Goal: Information Seeking & Learning: Learn about a topic

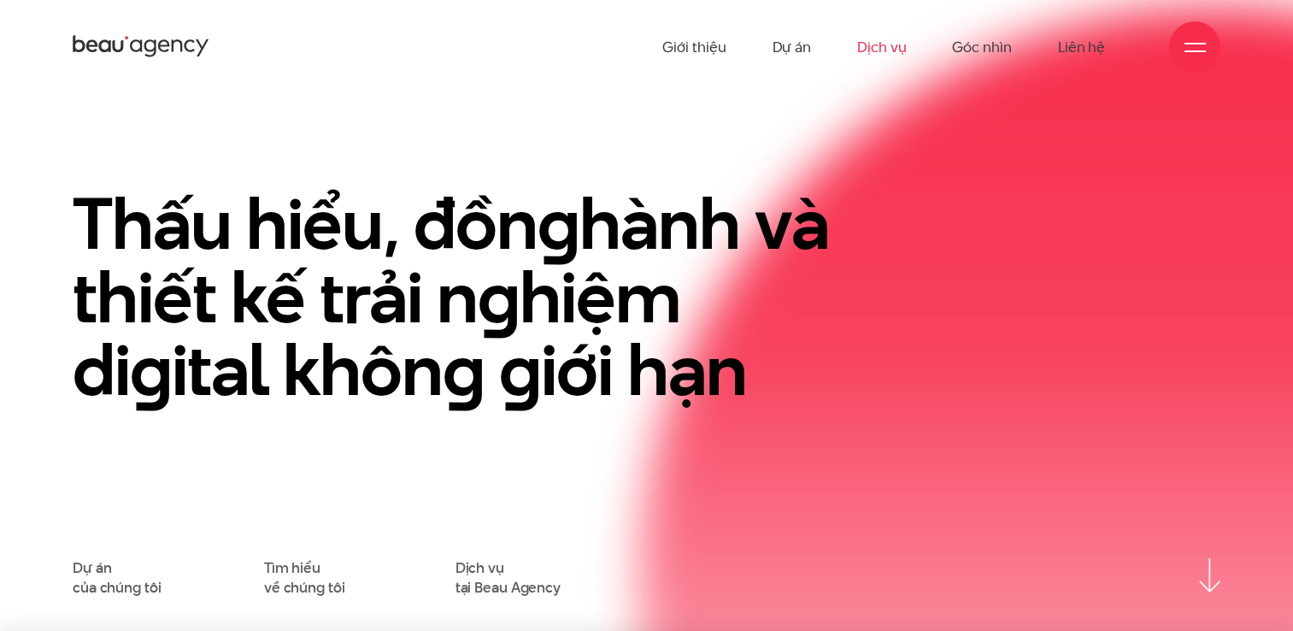
click at [876, 44] on link "Dịch vụ" at bounding box center [881, 47] width 49 height 94
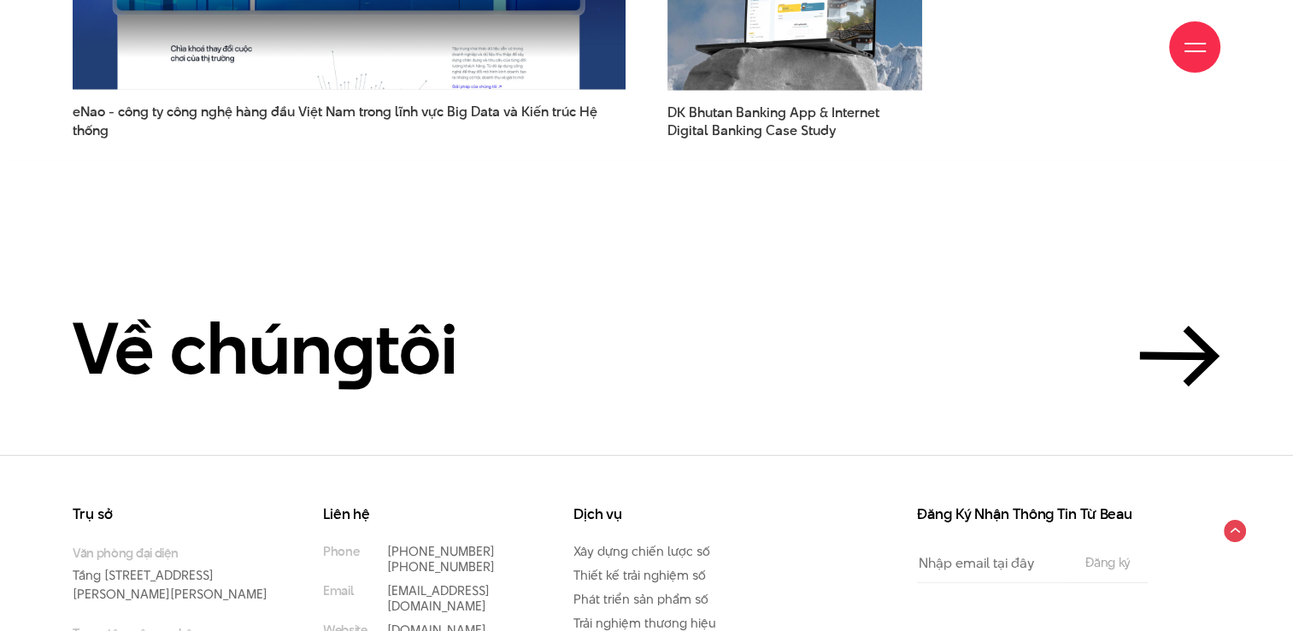
scroll to position [4665, 0]
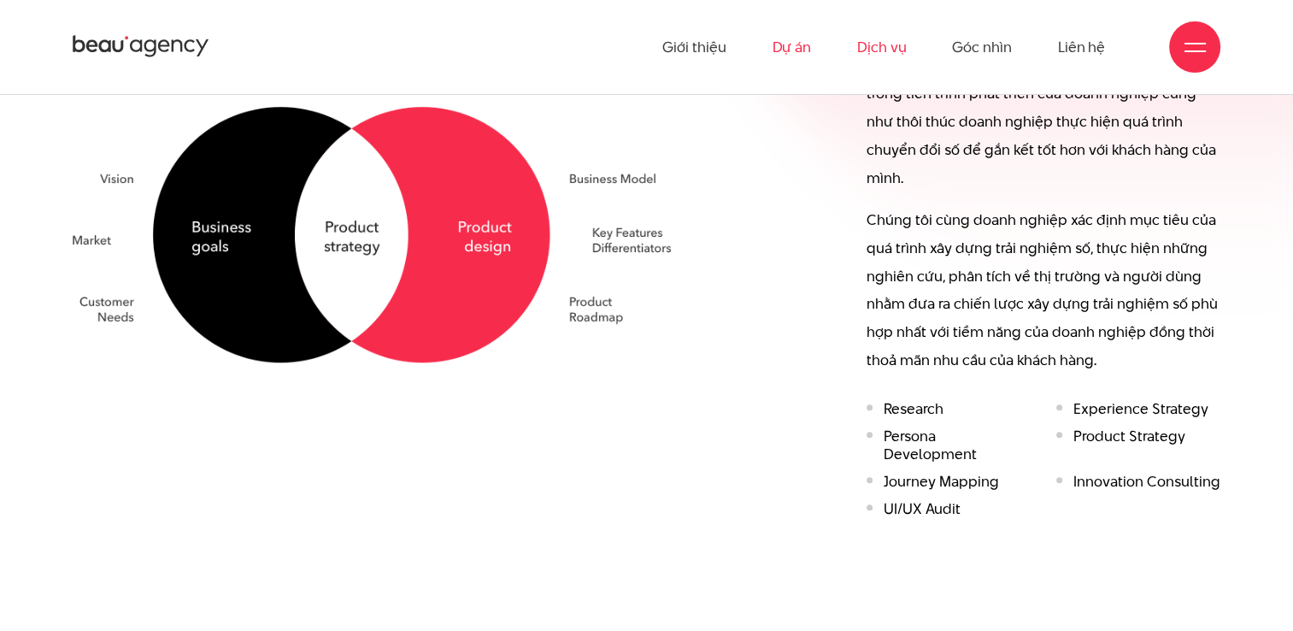
click at [790, 44] on link "Dự án" at bounding box center [791, 47] width 39 height 94
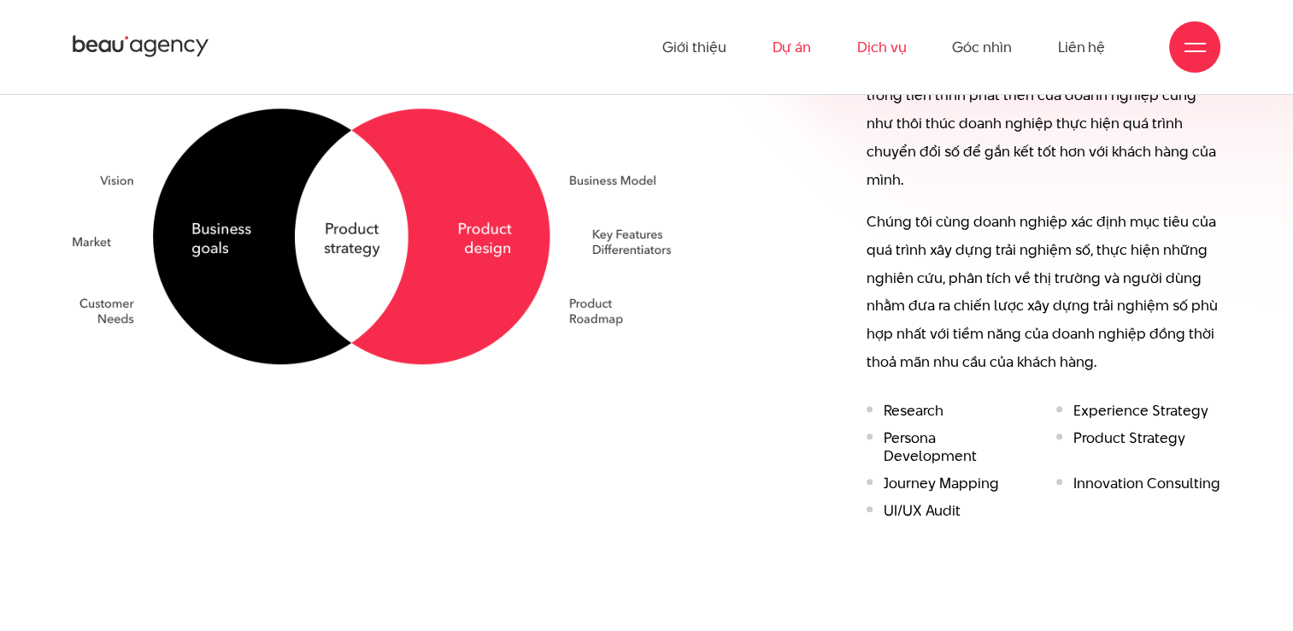
scroll to position [1120, 0]
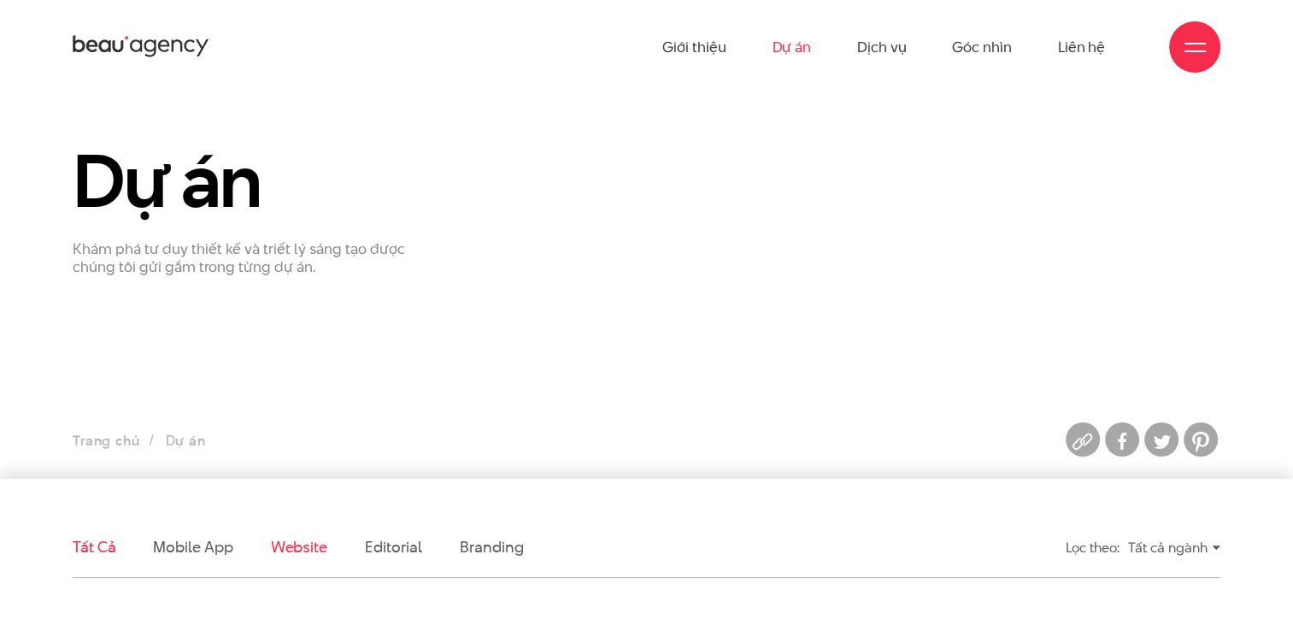
click at [277, 555] on link "Website" at bounding box center [299, 546] width 56 height 21
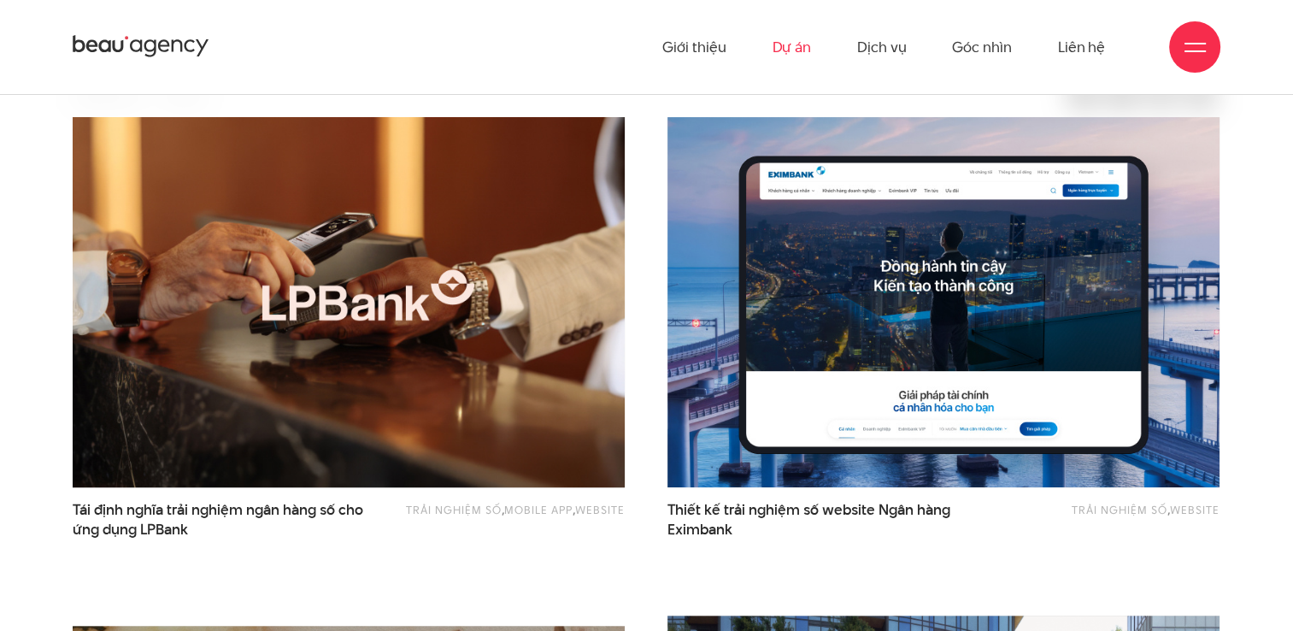
scroll to position [431, 0]
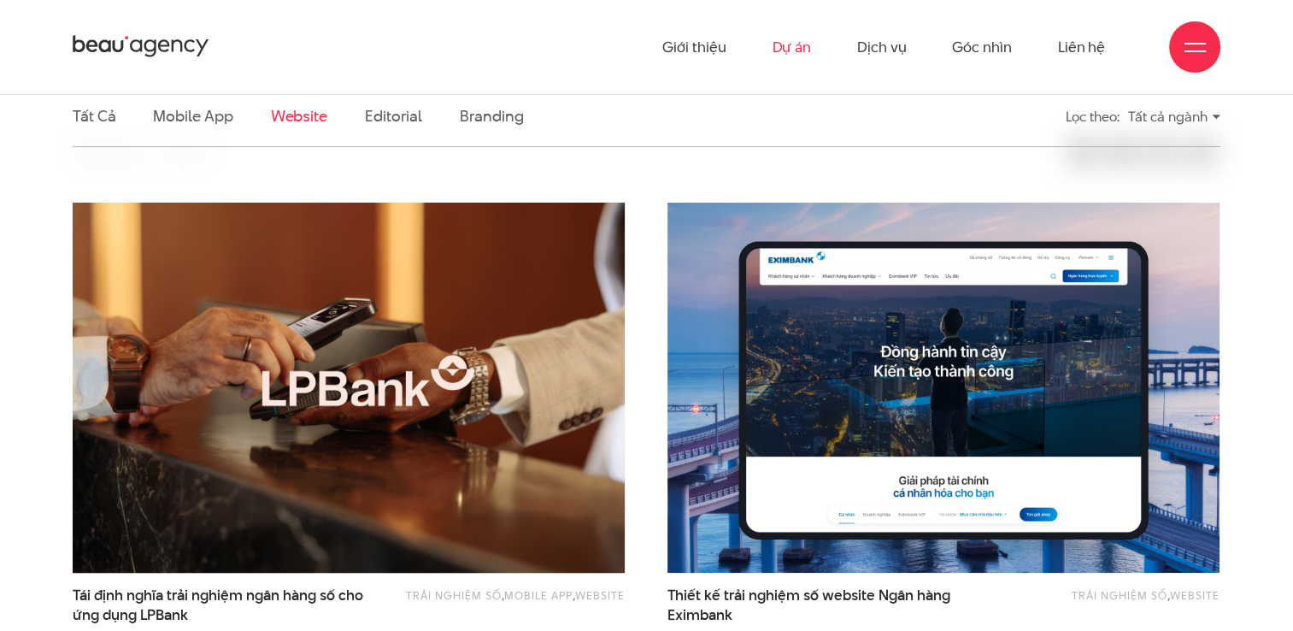
click at [318, 402] on img at bounding box center [349, 387] width 608 height 407
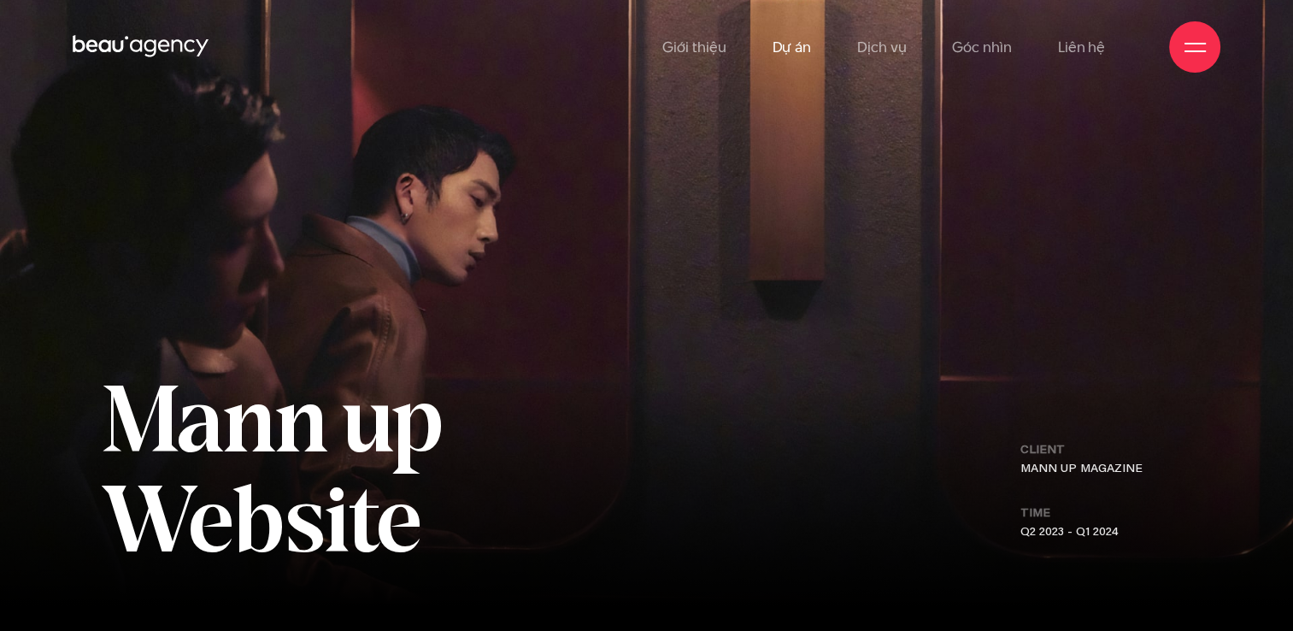
click at [785, 54] on link "Dự án" at bounding box center [791, 47] width 39 height 94
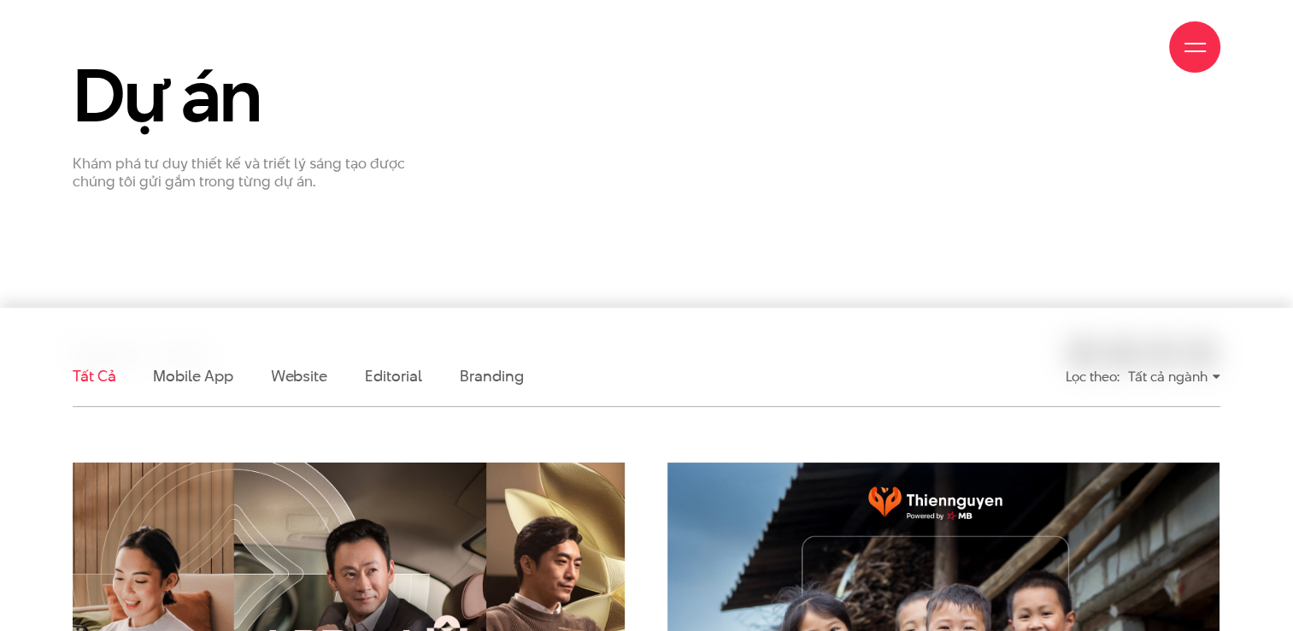
scroll to position [256, 0]
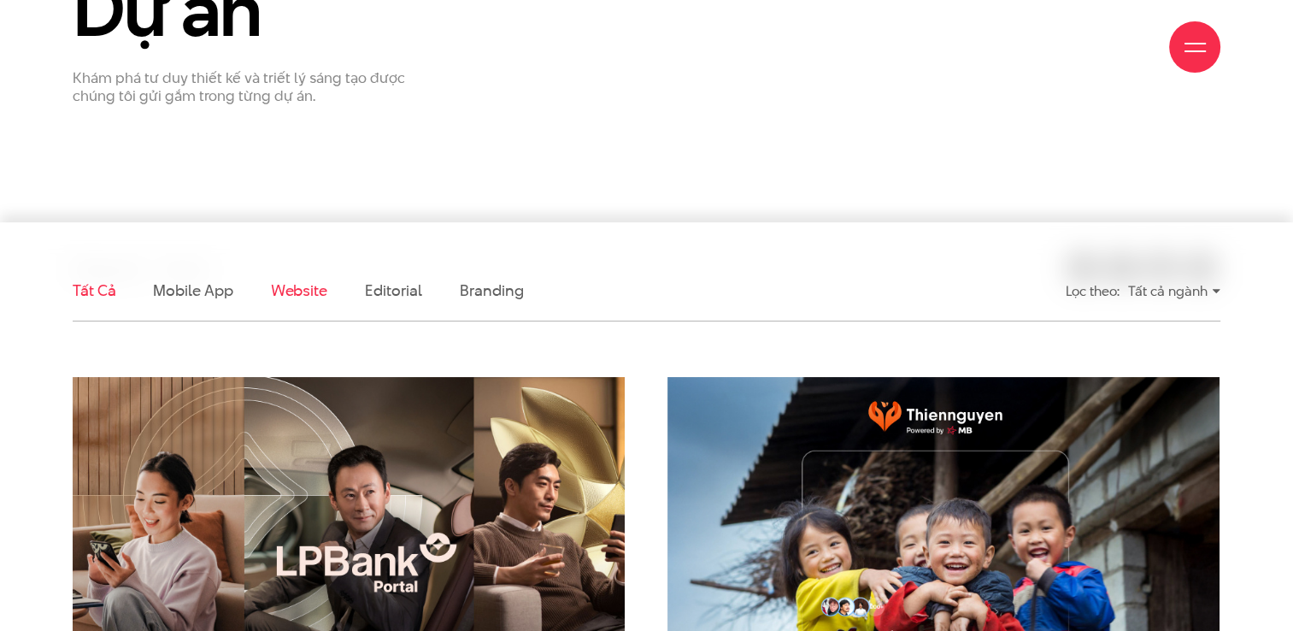
click at [284, 292] on link "Website" at bounding box center [299, 289] width 56 height 21
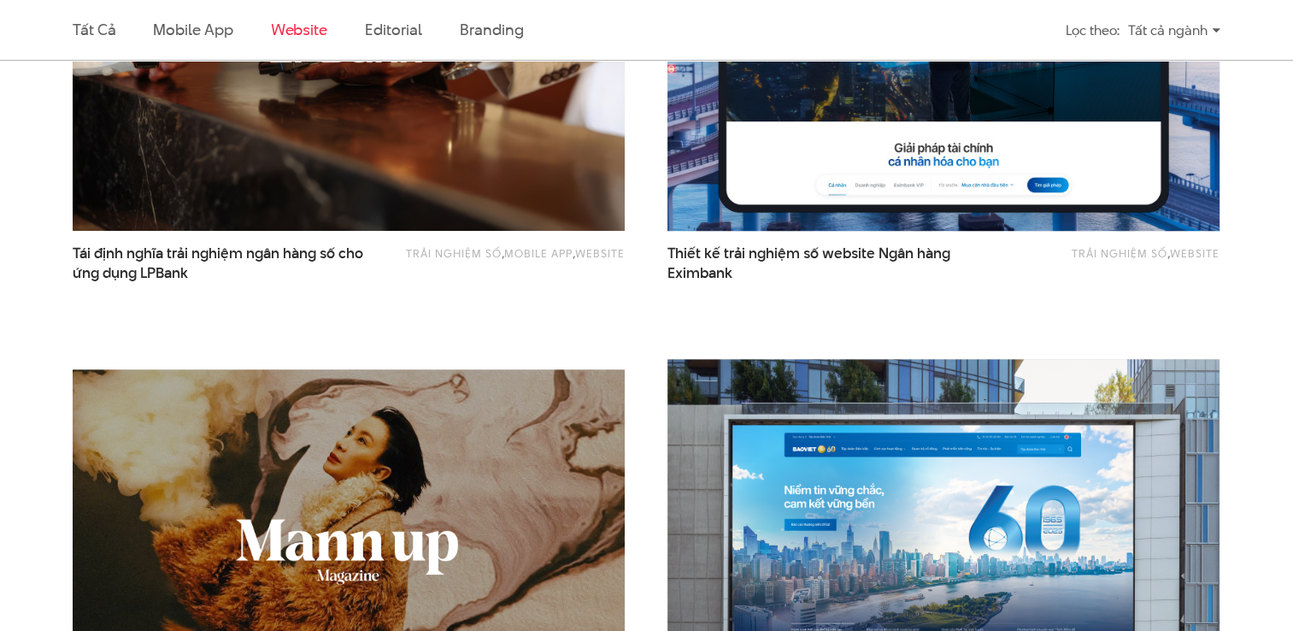
scroll to position [858, 0]
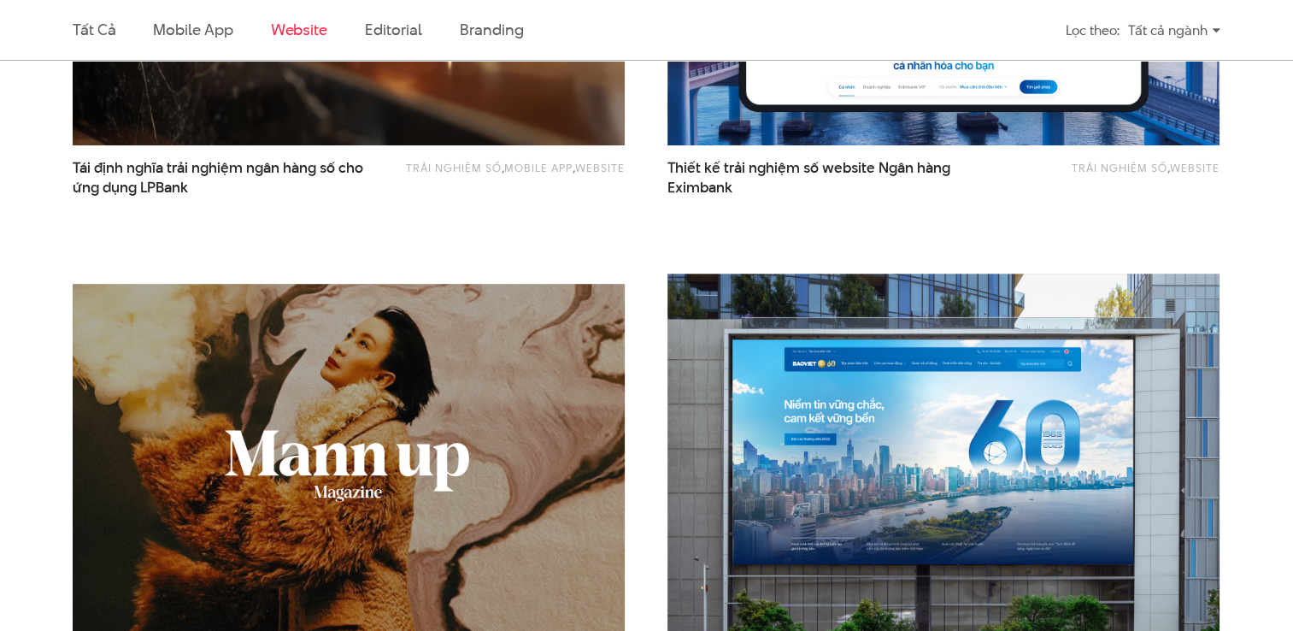
click at [529, 443] on img at bounding box center [349, 468] width 608 height 407
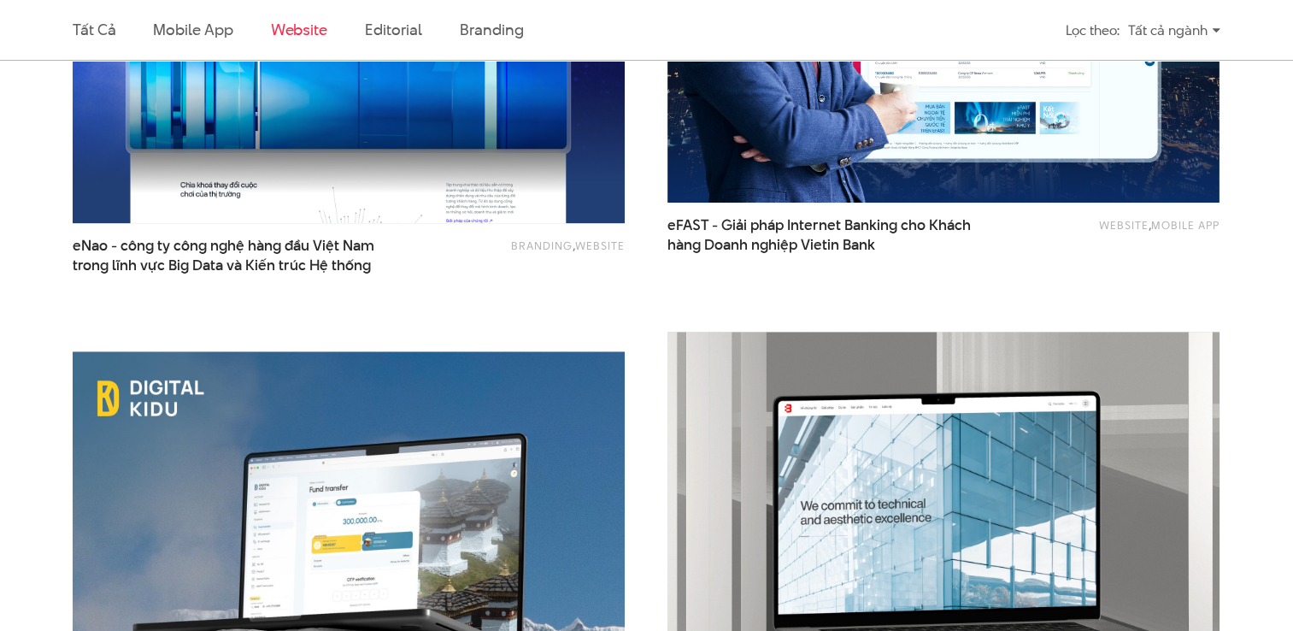
scroll to position [1713, 0]
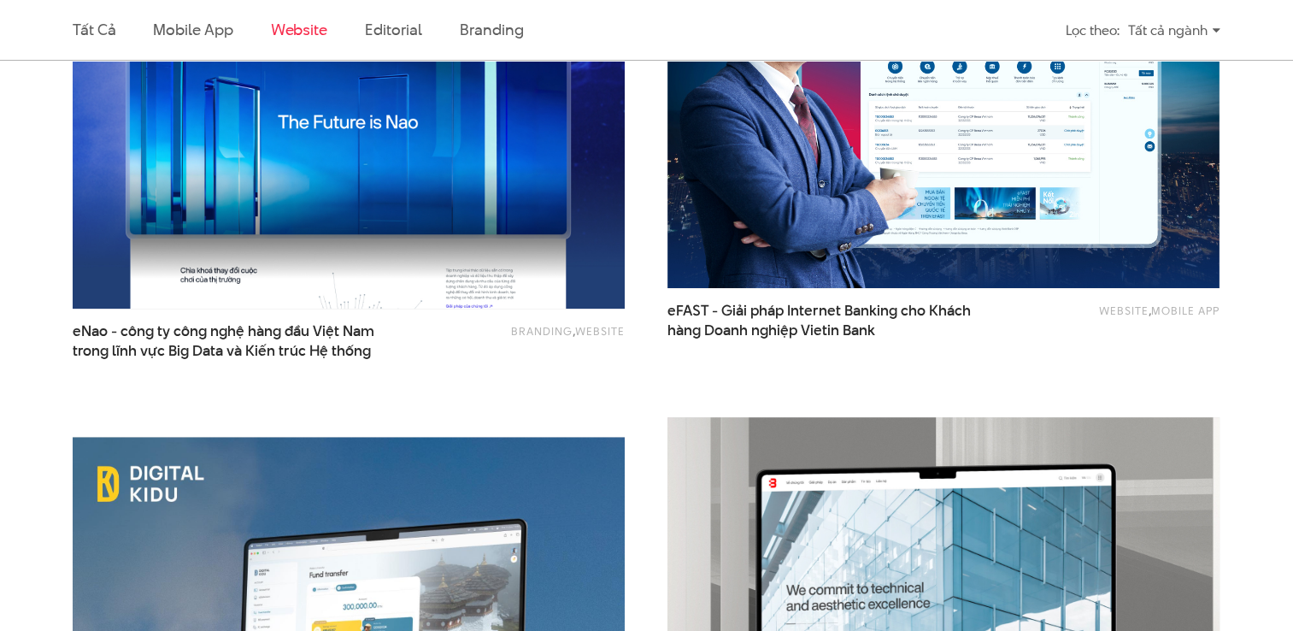
click at [861, 518] on img at bounding box center [944, 601] width 608 height 407
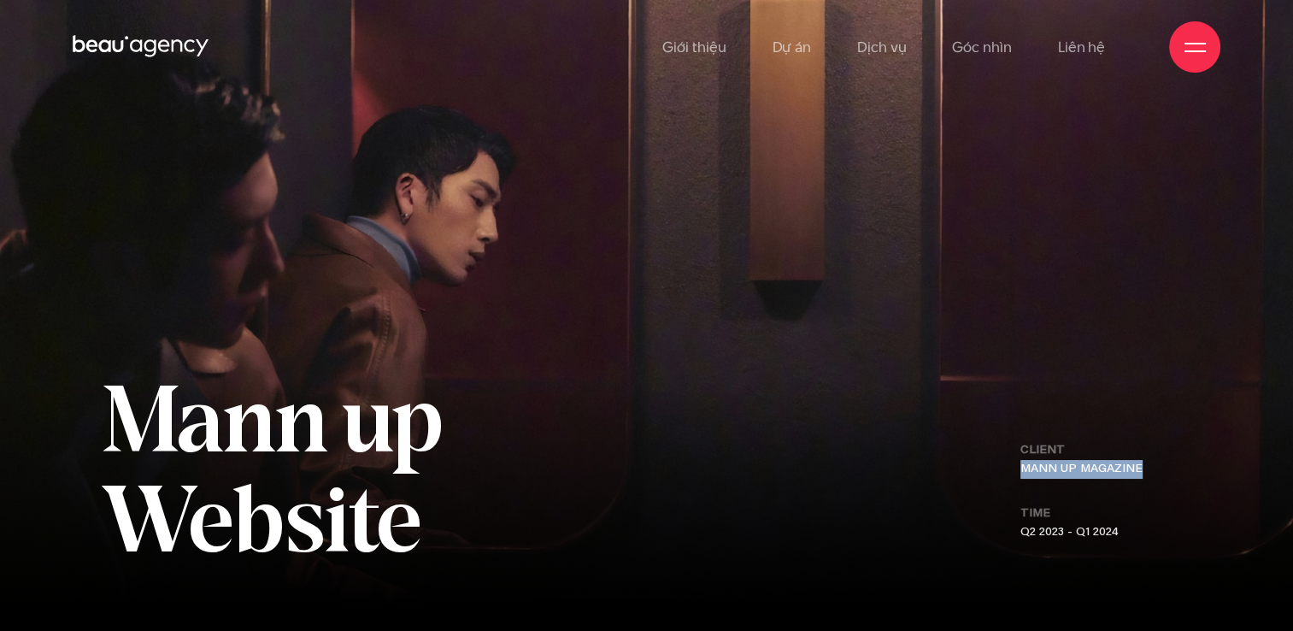
drag, startPoint x: 1159, startPoint y: 467, endPoint x: 1015, endPoint y: 470, distance: 143.6
click at [1015, 470] on div "CLIENT MANN UP MAGAZINE TIME Q2 2023 - Q1 2024" at bounding box center [1106, 504] width 184 height 126
copy p "MANN UP MAGAZINE"
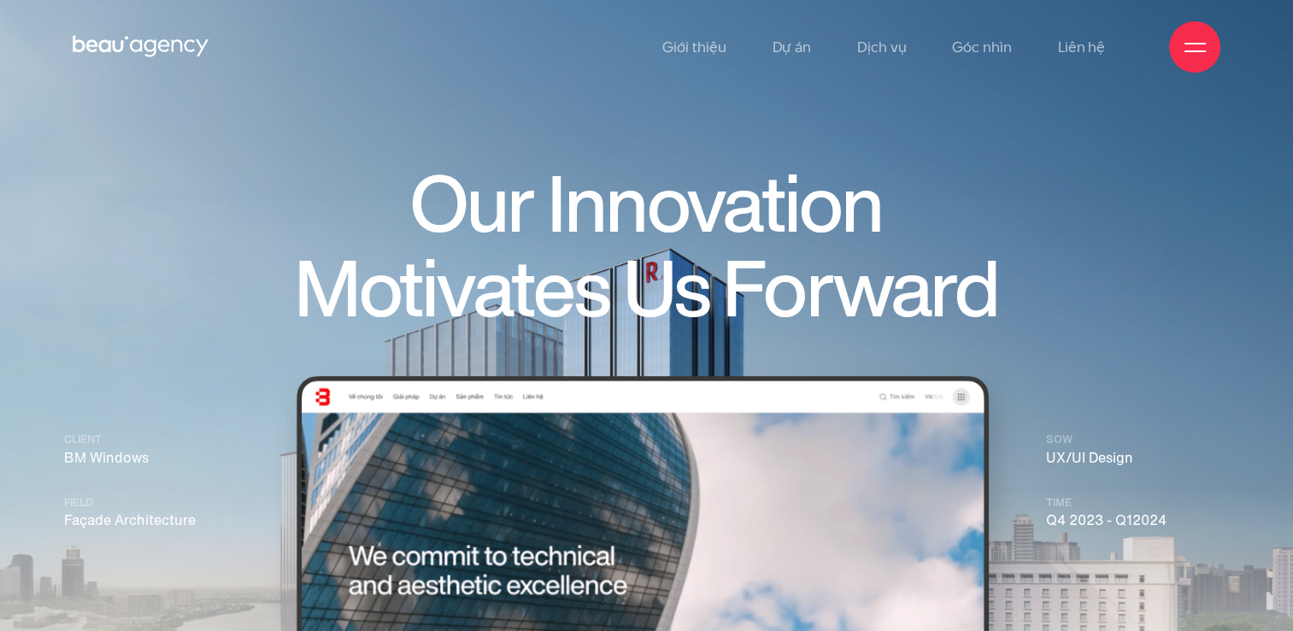
drag, startPoint x: 1154, startPoint y: 465, endPoint x: 1030, endPoint y: 461, distance: 124.0
drag, startPoint x: 174, startPoint y: 461, endPoint x: 68, endPoint y: 460, distance: 106.8
click at [68, 460] on p "Client BM Windows" at bounding box center [155, 449] width 183 height 37
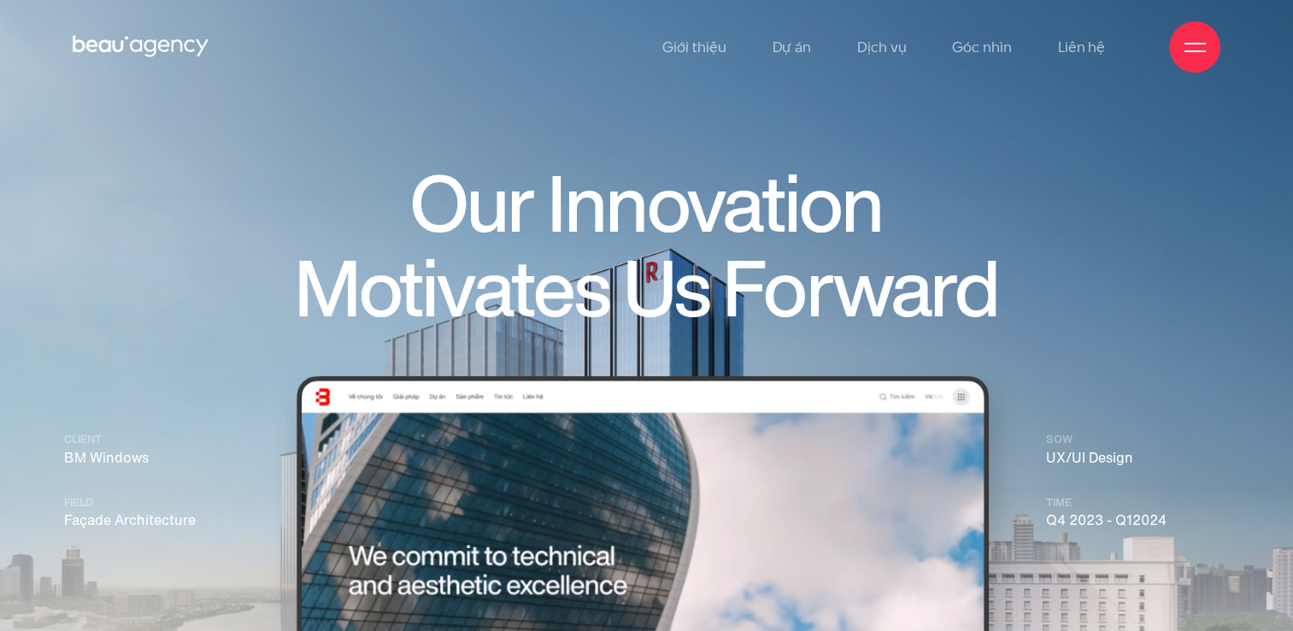
copy p "BM Windows"
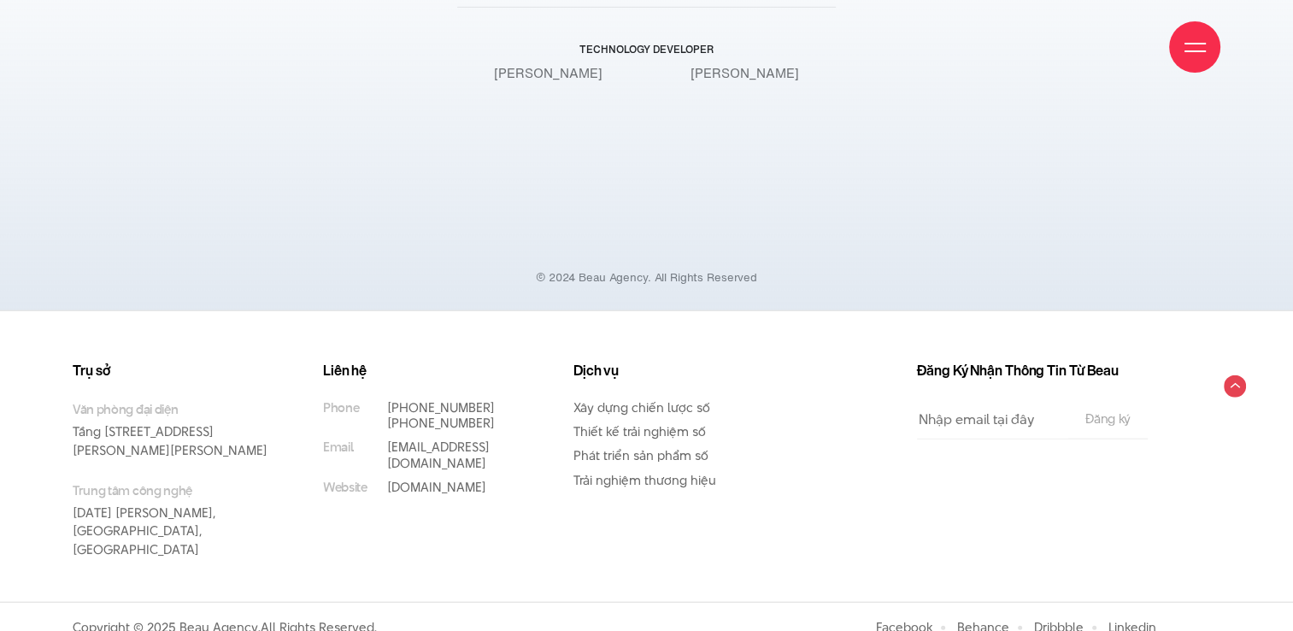
scroll to position [16966, 0]
drag, startPoint x: 505, startPoint y: 422, endPoint x: 376, endPoint y: 408, distance: 129.8
click at [376, 408] on li "Phone (+84) 97 531 9889 (+84) 86 929 1771" at bounding box center [422, 412] width 199 height 31
copy li "(+84) 97 531 9889 (+84) 86 929 1771"
drag, startPoint x: 485, startPoint y: 443, endPoint x: 385, endPoint y: 450, distance: 100.2
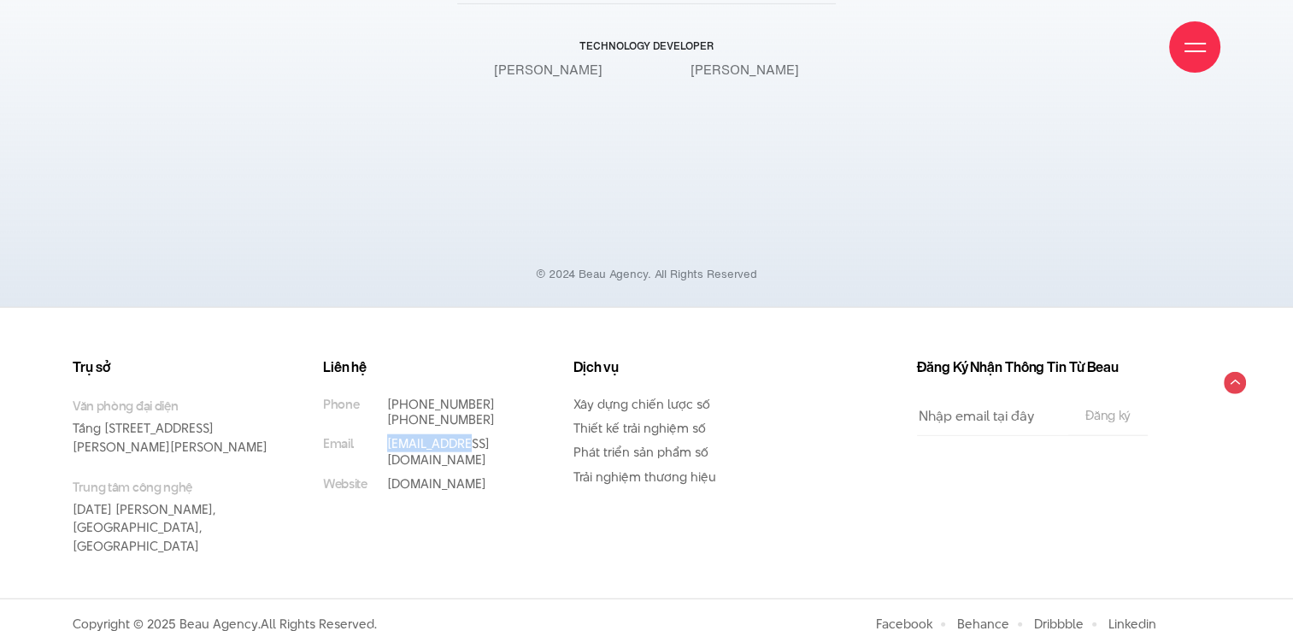
click at [385, 450] on li "Email info@beau.vn" at bounding box center [422, 451] width 199 height 31
copy link "[EMAIL_ADDRESS][DOMAIN_NAME]"
drag, startPoint x: 206, startPoint y: 450, endPoint x: 59, endPoint y: 426, distance: 148.9
click at [60, 426] on div "Trụ sở Văn phòng đại diện Tầng 5, 33 Giang Văn Minh, Kim Mã, Ba Đình, Hà Nội Tr…" at bounding box center [185, 478] width 250 height 239
copy p "Tầng [STREET_ADDRESS][PERSON_NAME][PERSON_NAME]"
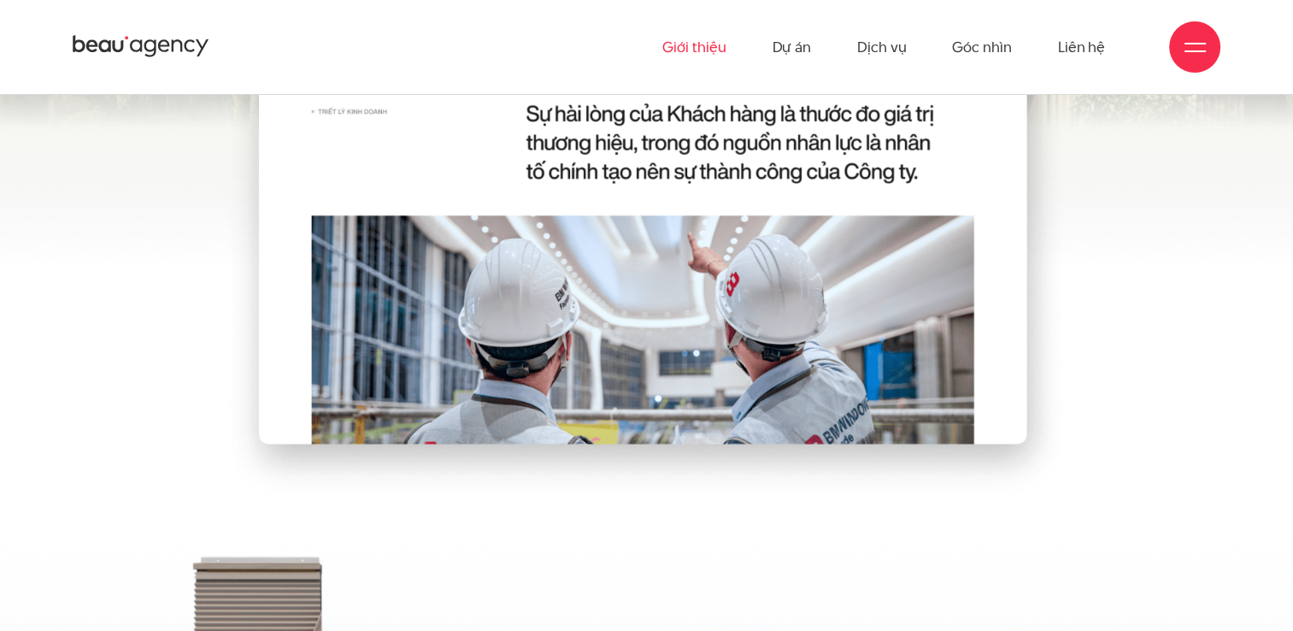
click at [684, 56] on link "Giới thiệu" at bounding box center [693, 47] width 63 height 94
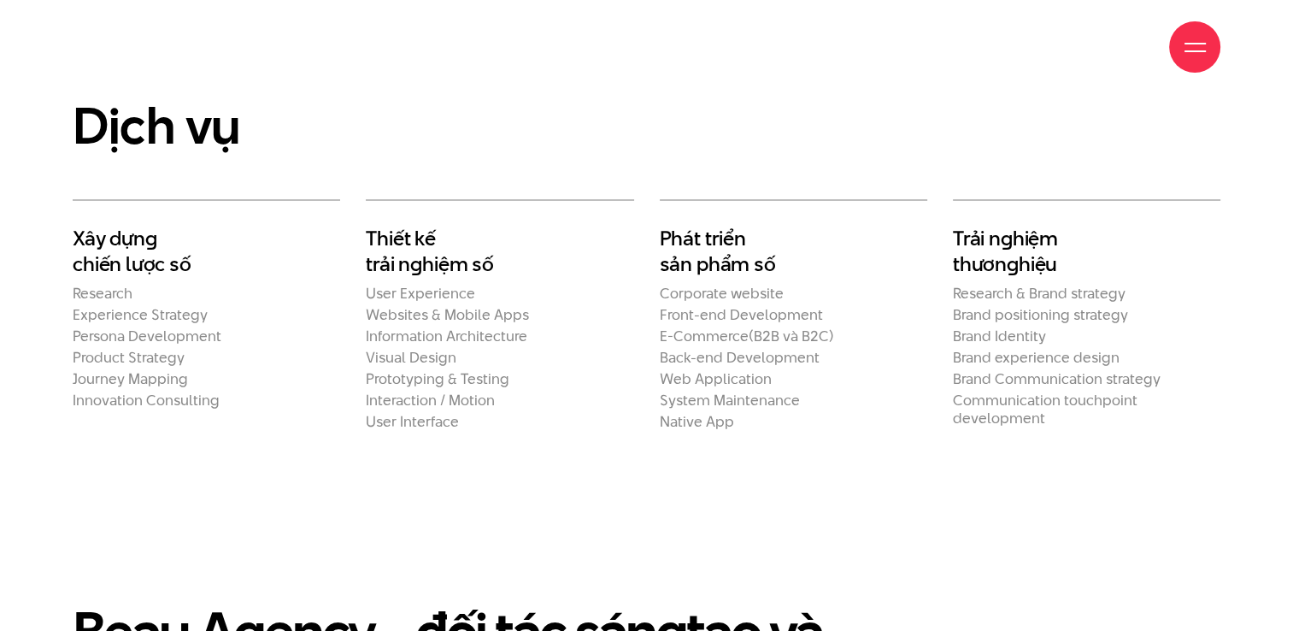
scroll to position [2912, 0]
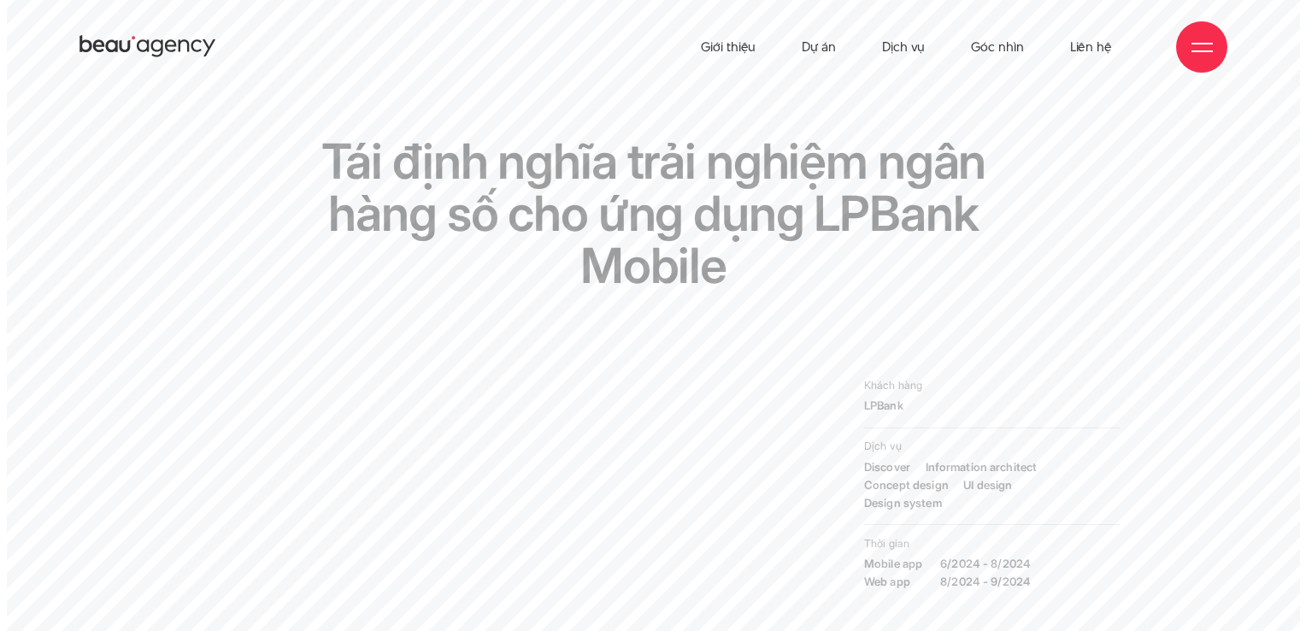
scroll to position [85, 0]
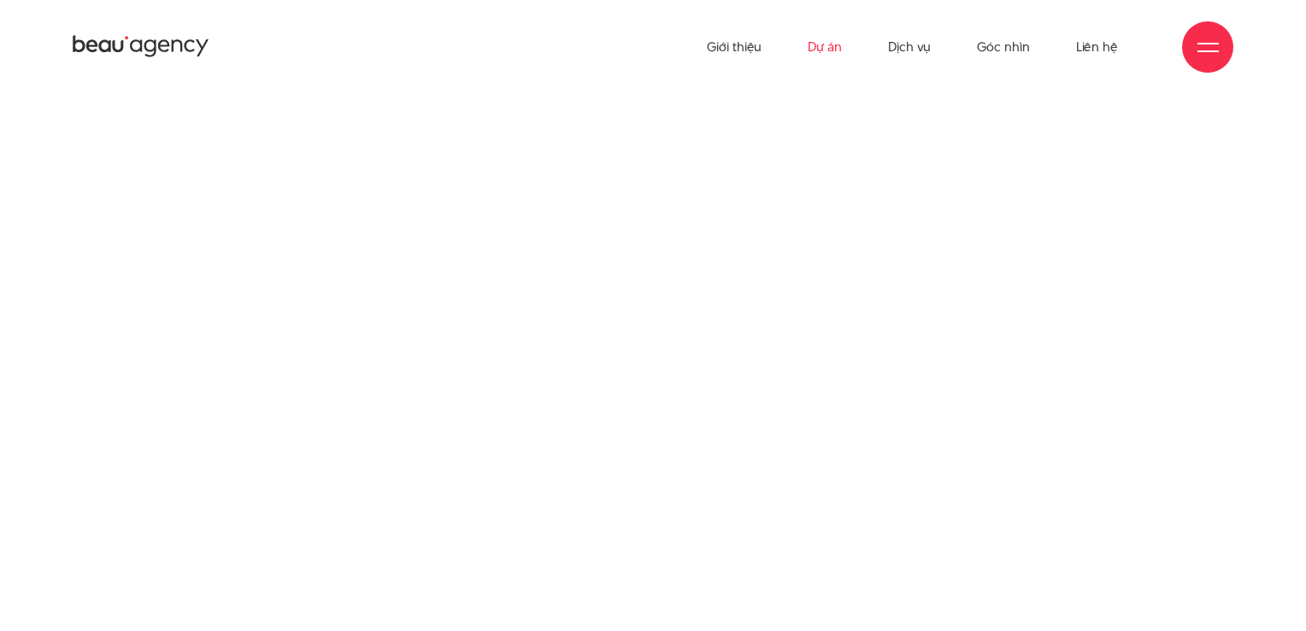
click at [814, 53] on link "Dự án" at bounding box center [825, 47] width 34 height 94
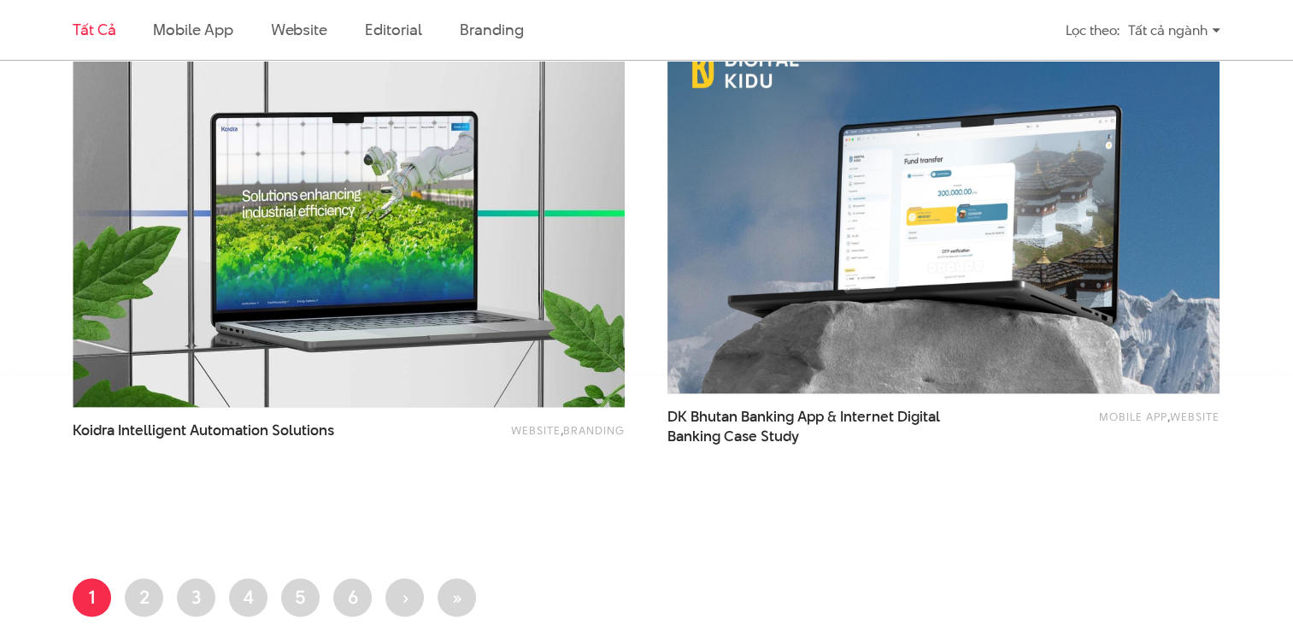
scroll to position [3122, 0]
click at [141, 596] on link "Trang 2" at bounding box center [144, 596] width 38 height 38
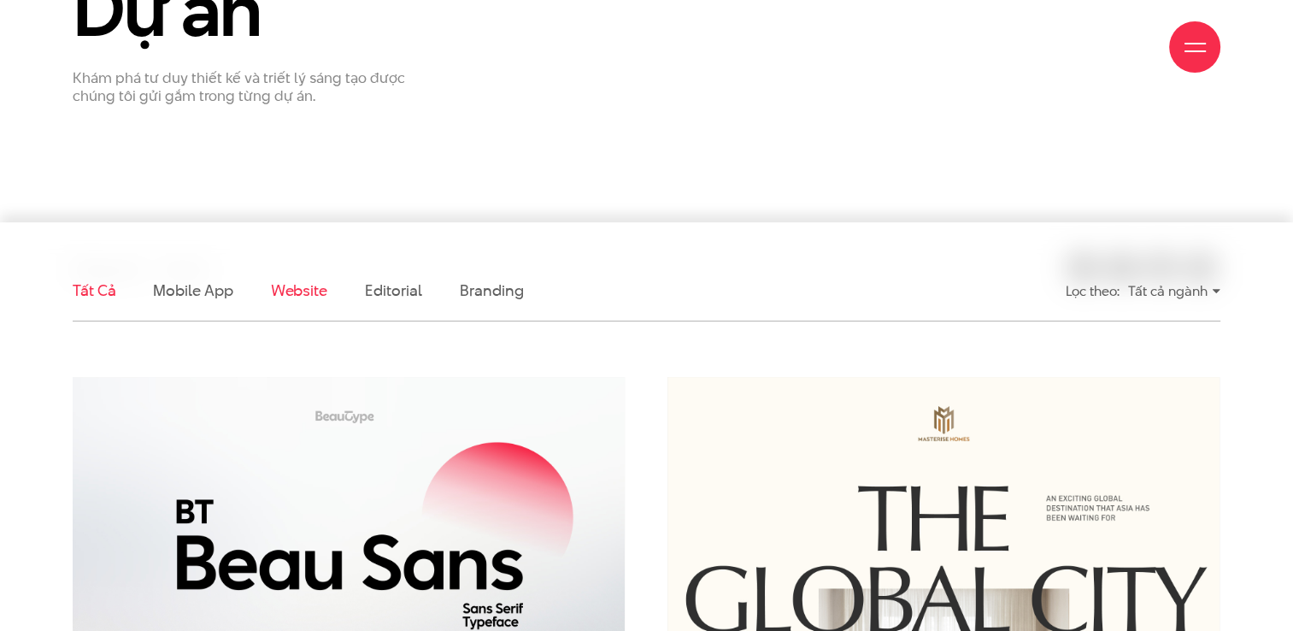
click at [301, 298] on link "Website" at bounding box center [299, 289] width 56 height 21
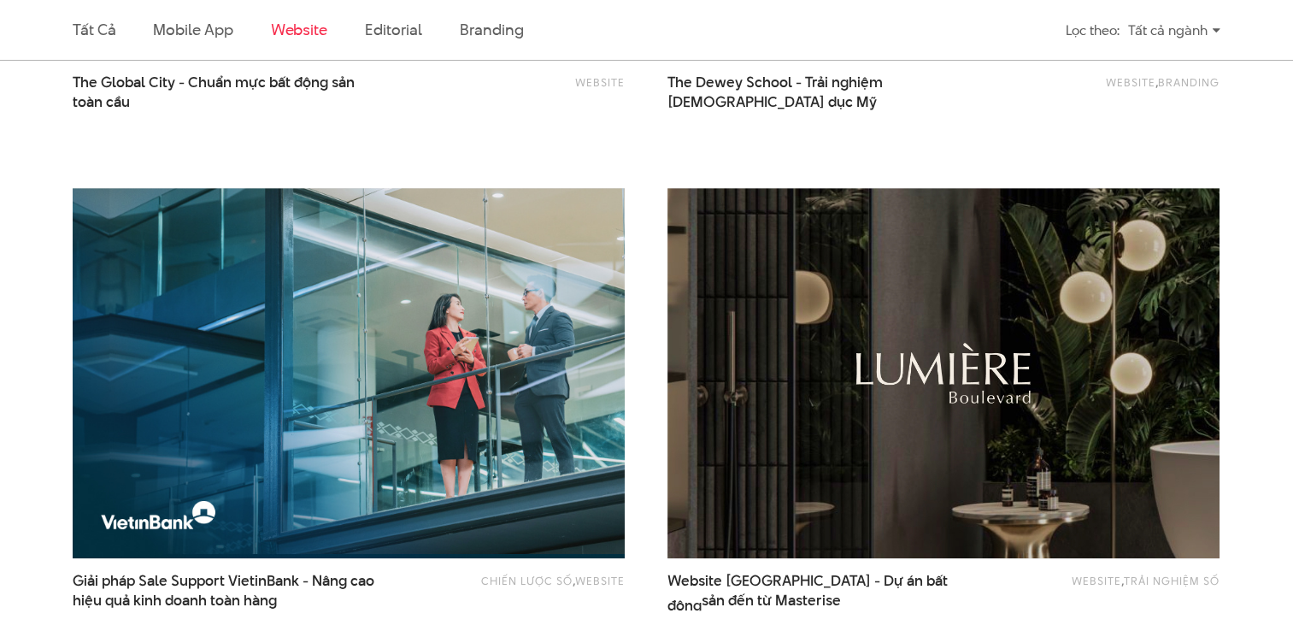
scroll to position [1029, 0]
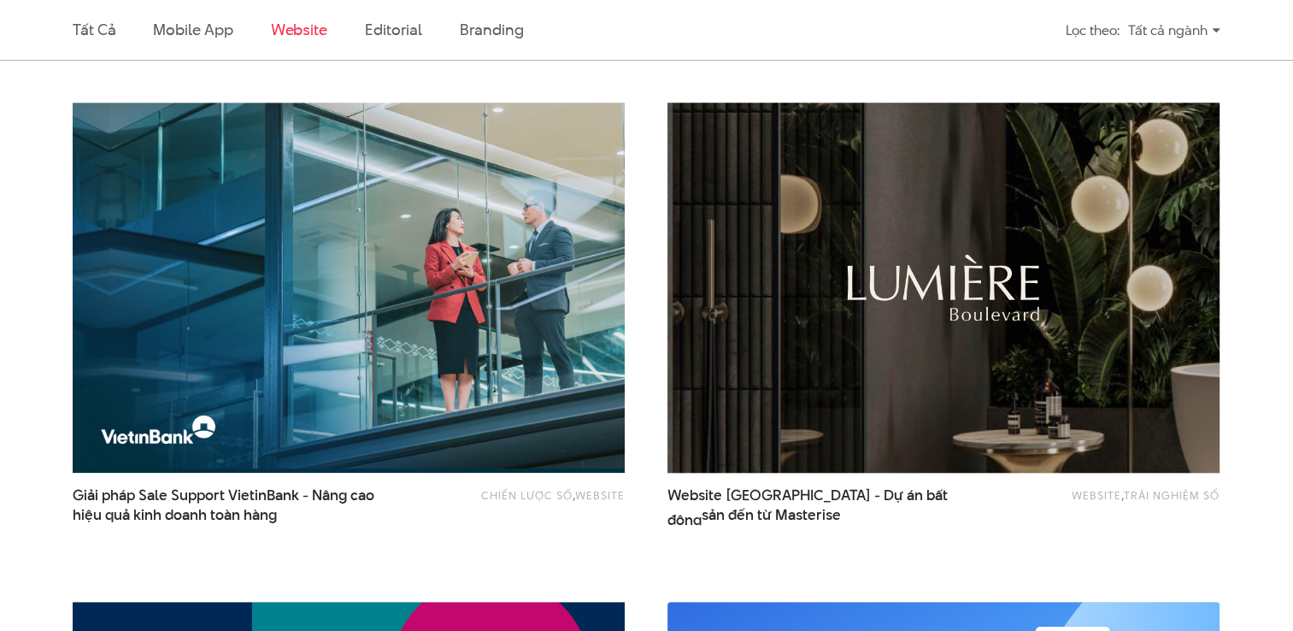
click at [908, 384] on img at bounding box center [944, 287] width 608 height 407
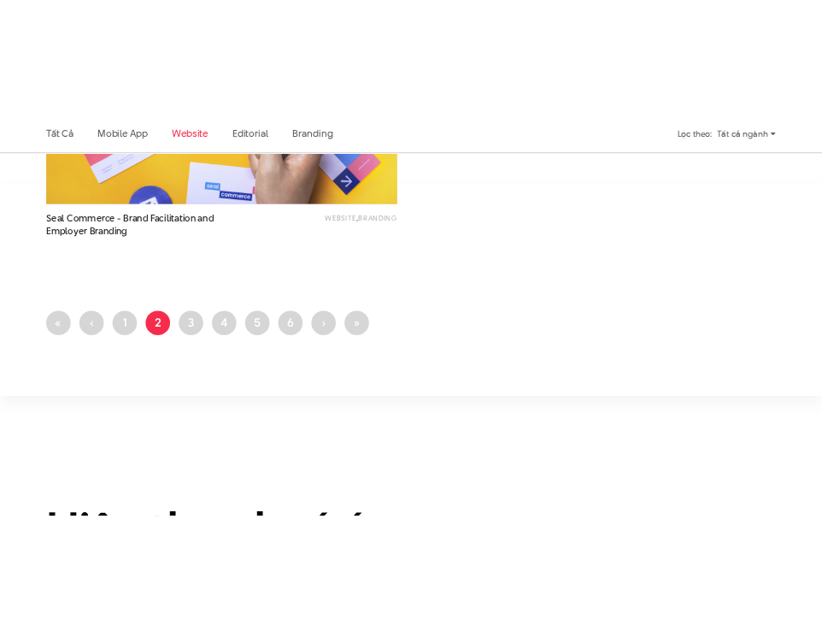
scroll to position [3360, 0]
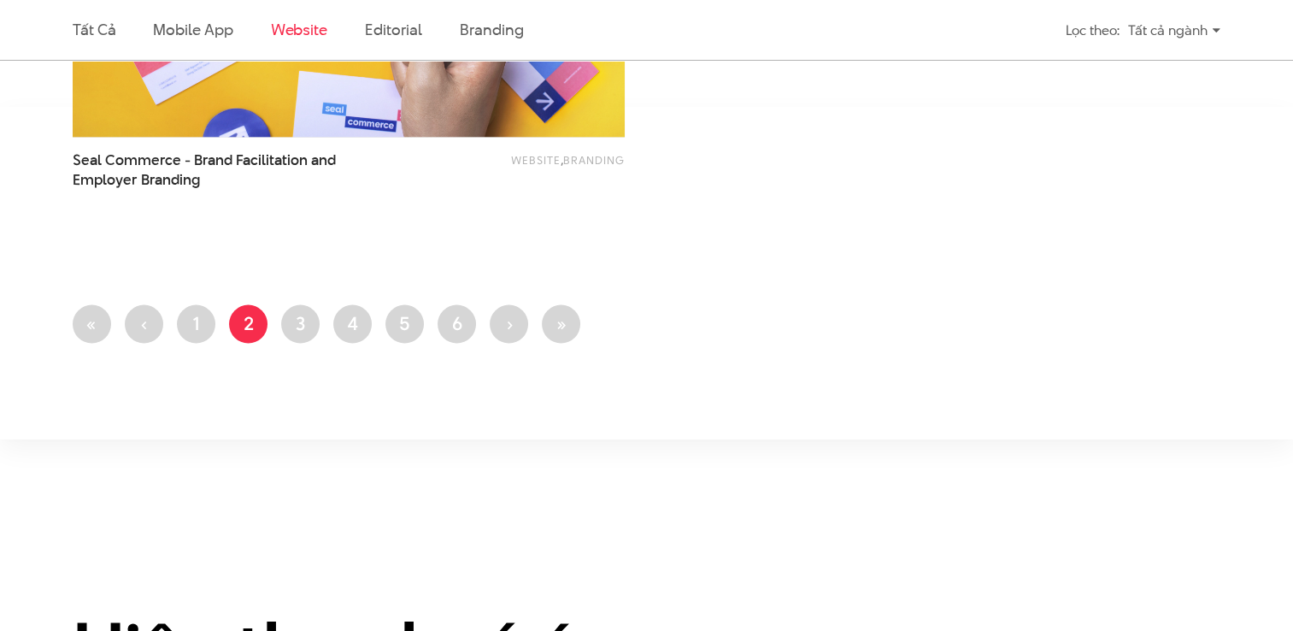
drag, startPoint x: 309, startPoint y: 367, endPoint x: 299, endPoint y: 359, distance: 12.7
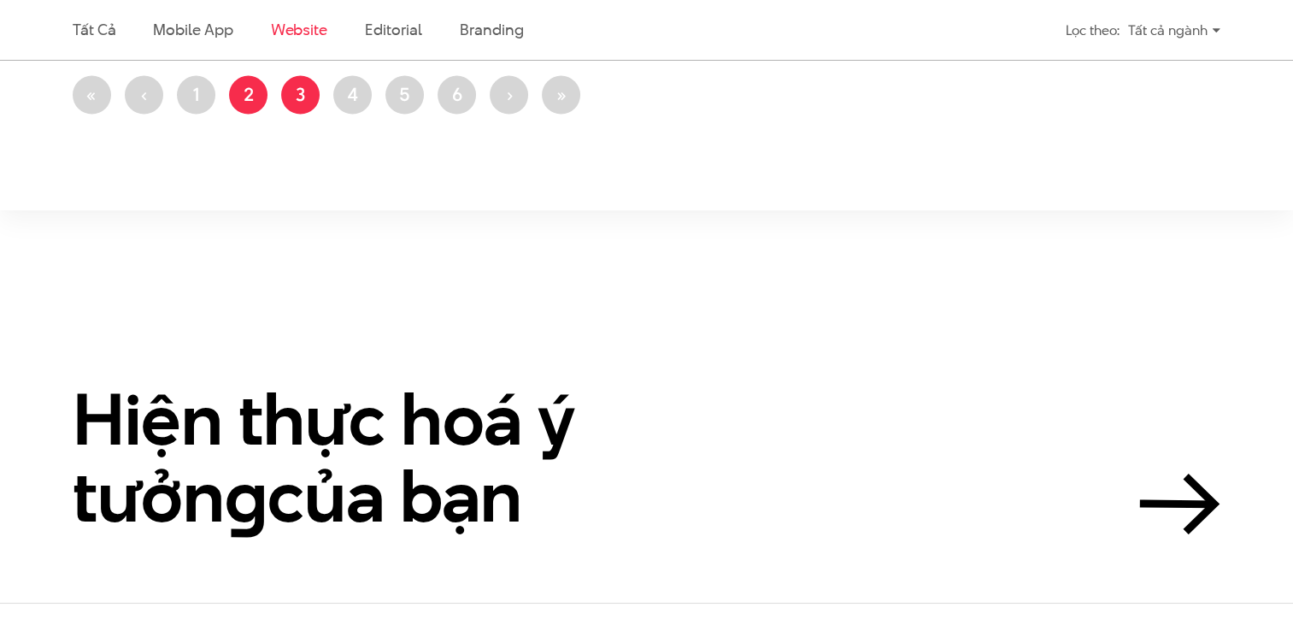
scroll to position [3571, 0]
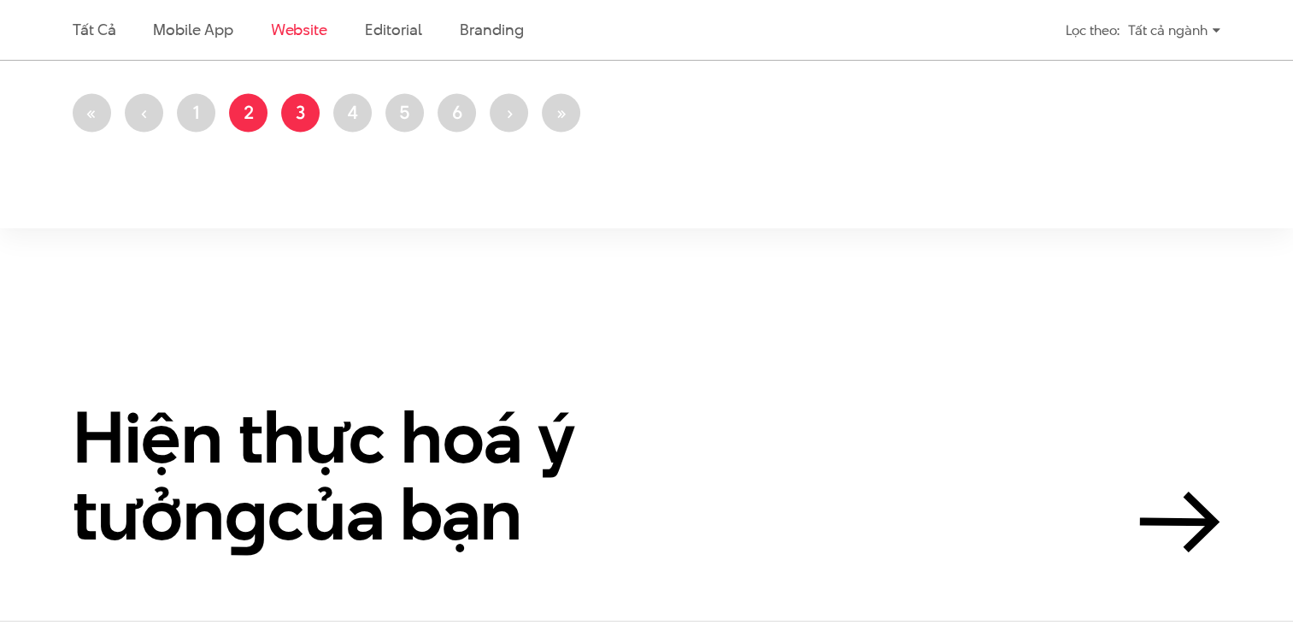
click at [301, 120] on link "Trang 3" at bounding box center [300, 113] width 38 height 38
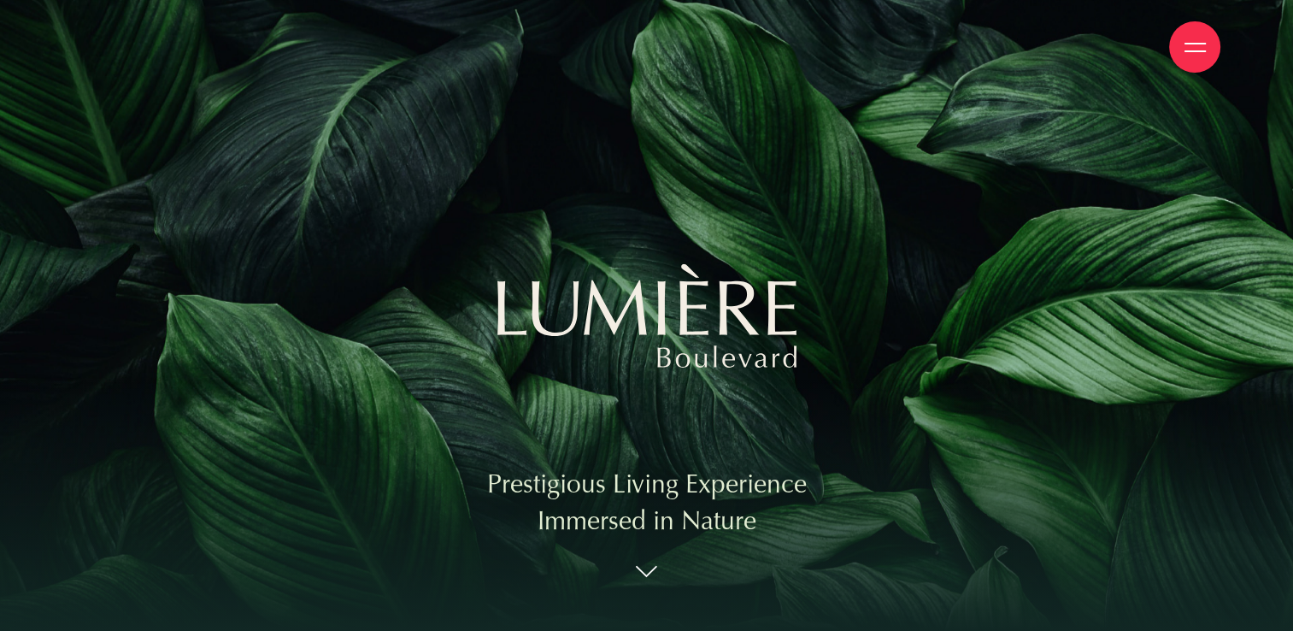
scroll to position [256, 0]
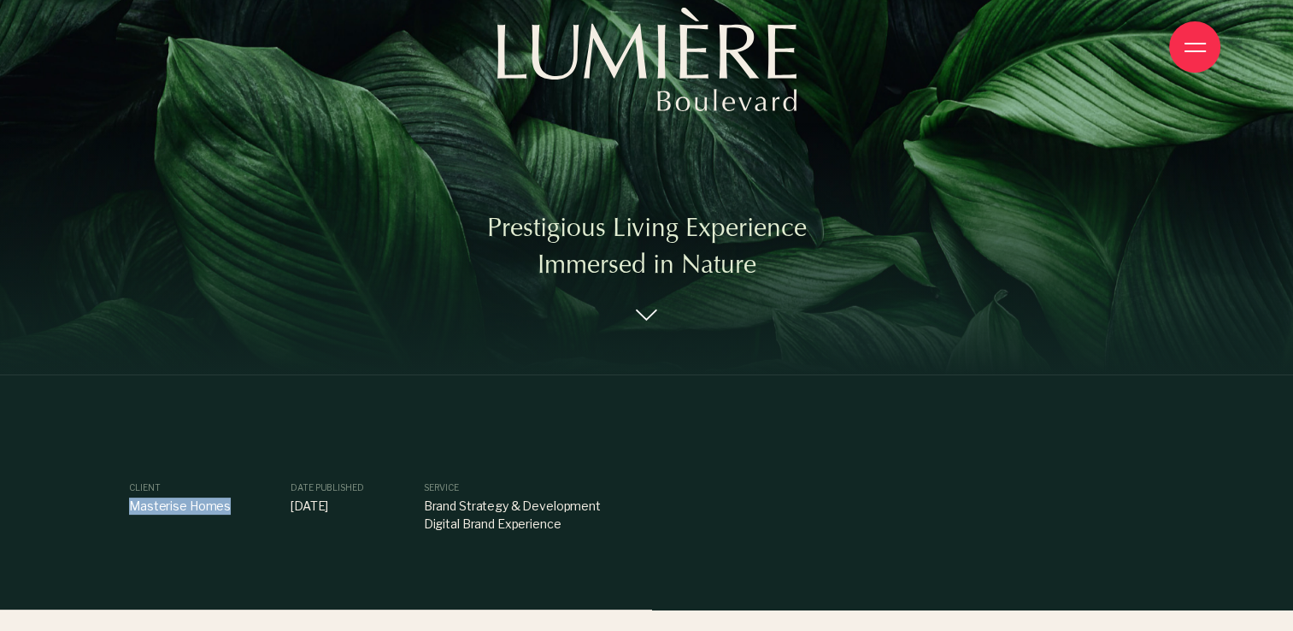
drag, startPoint x: 232, startPoint y: 505, endPoint x: 121, endPoint y: 506, distance: 111.1
click at [121, 506] on div "Client Masterise Homes Date published [DATE] Service Brand Strategy & Developme…" at bounding box center [646, 506] width 1061 height 51
copy p "Masterise Homes"
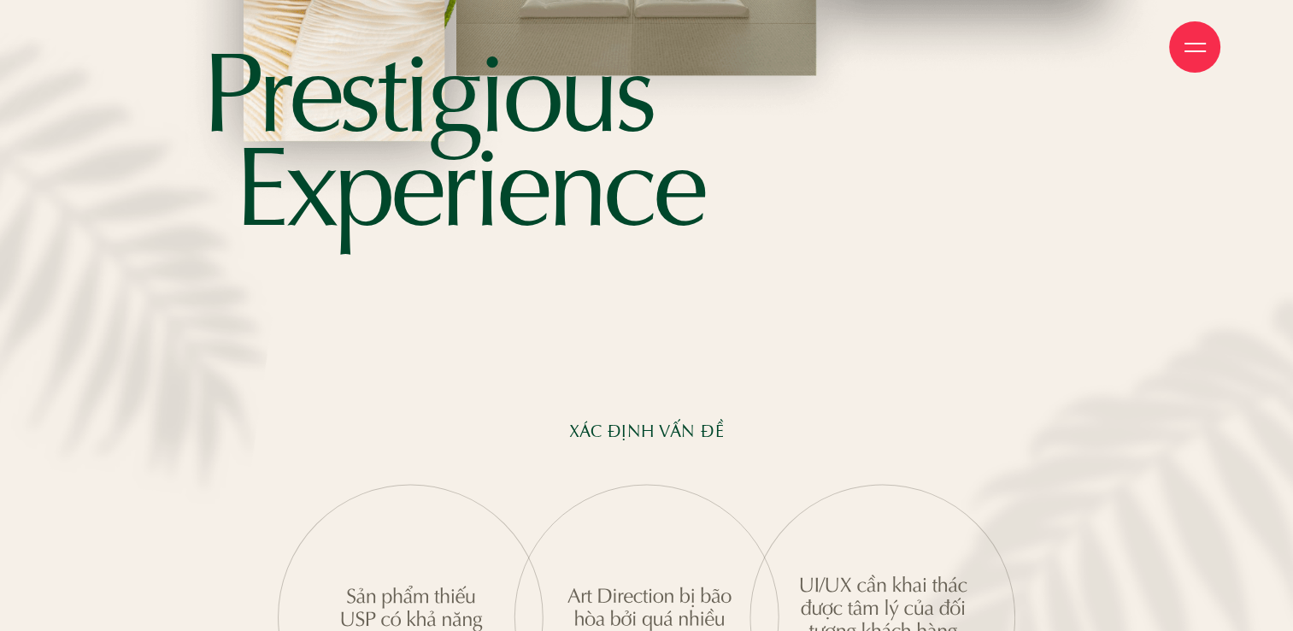
scroll to position [2027, 0]
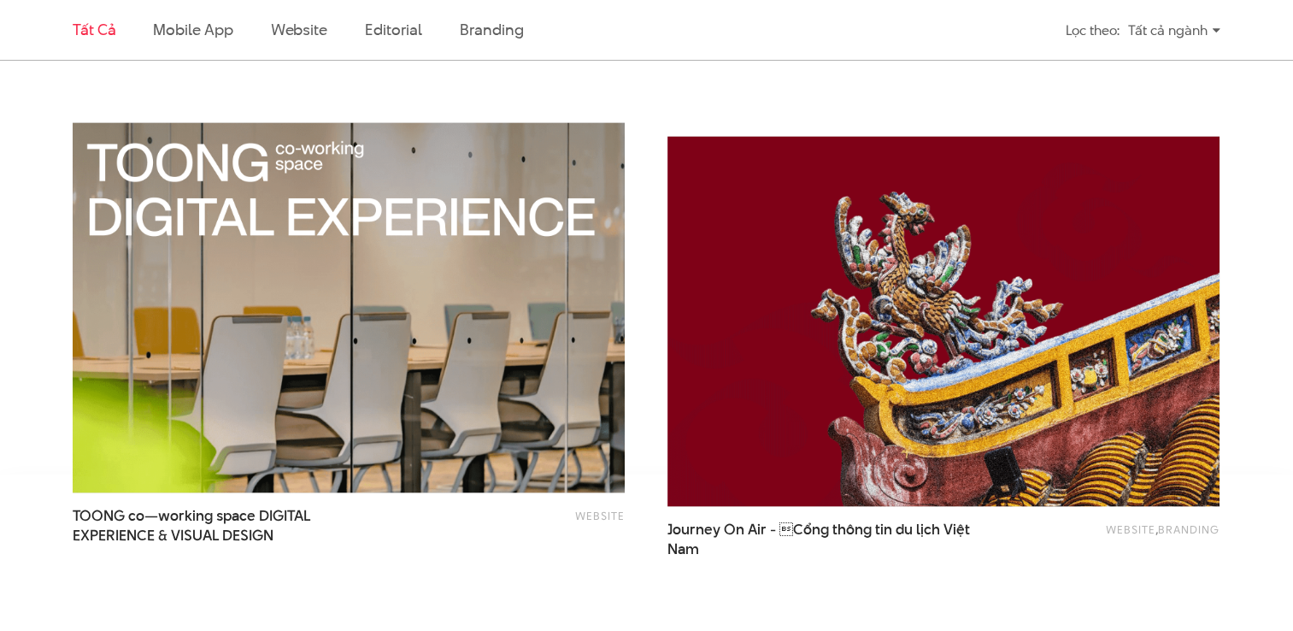
scroll to position [3100, 0]
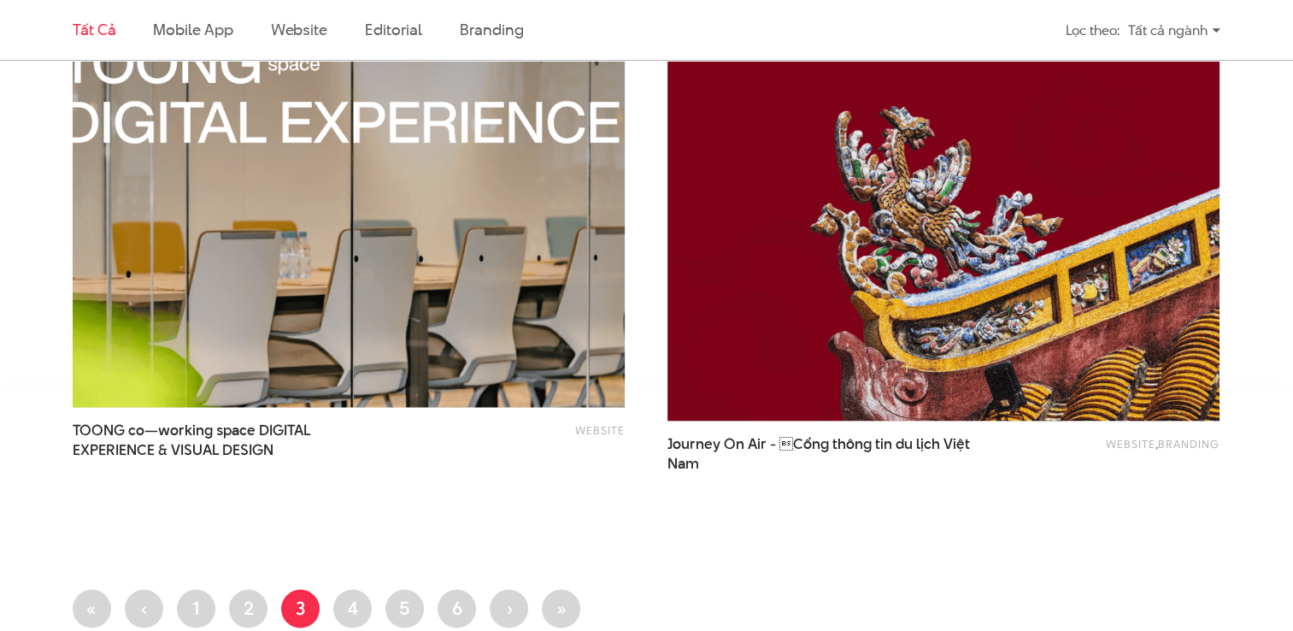
click at [393, 358] on img at bounding box center [349, 221] width 608 height 407
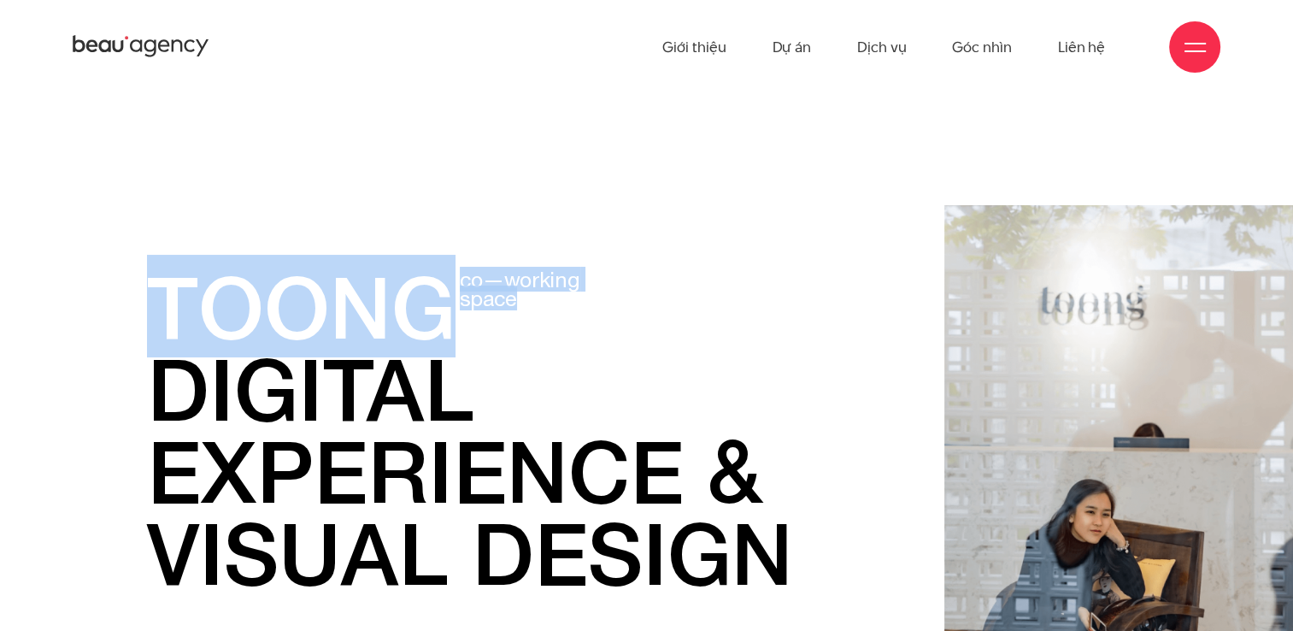
drag, startPoint x: 164, startPoint y: 312, endPoint x: 558, endPoint y: 295, distance: 394.3
click at [558, 295] on p "toong co—working space" at bounding box center [518, 306] width 743 height 82
copy p "toong co—working space"
